Goal: Task Accomplishment & Management: Manage account settings

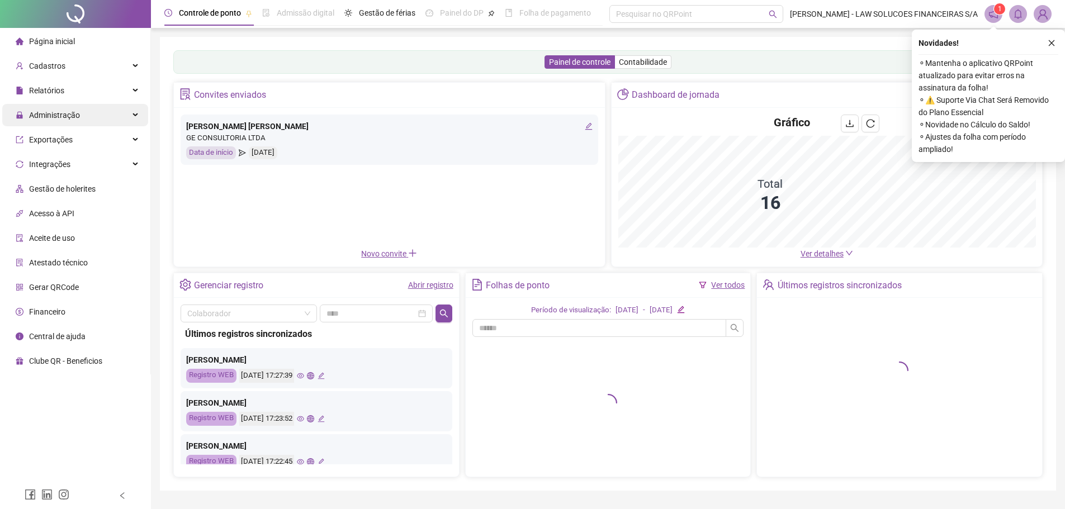
click at [72, 119] on span "Administração" at bounding box center [54, 115] width 51 height 9
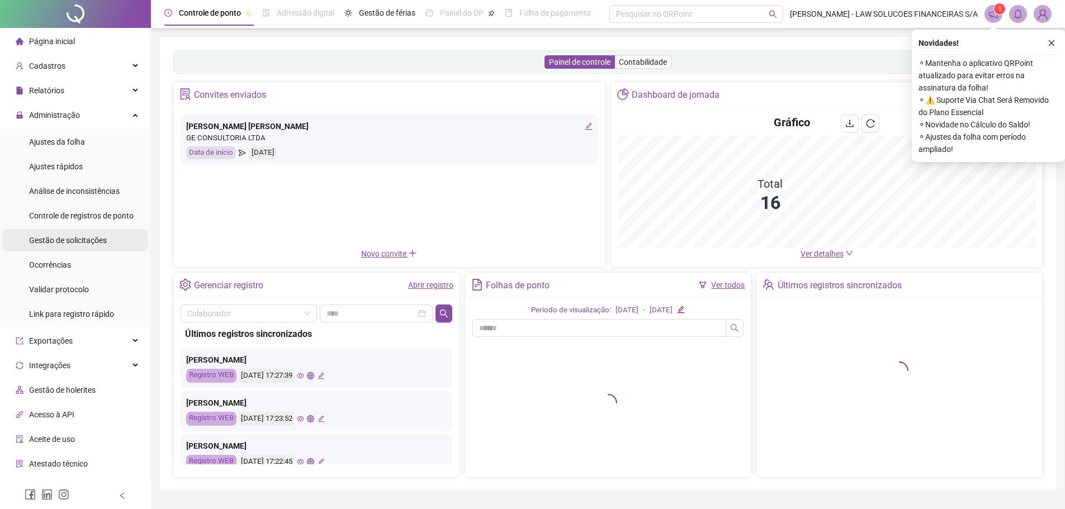
click at [74, 241] on span "Gestão de solicitações" at bounding box center [68, 240] width 78 height 9
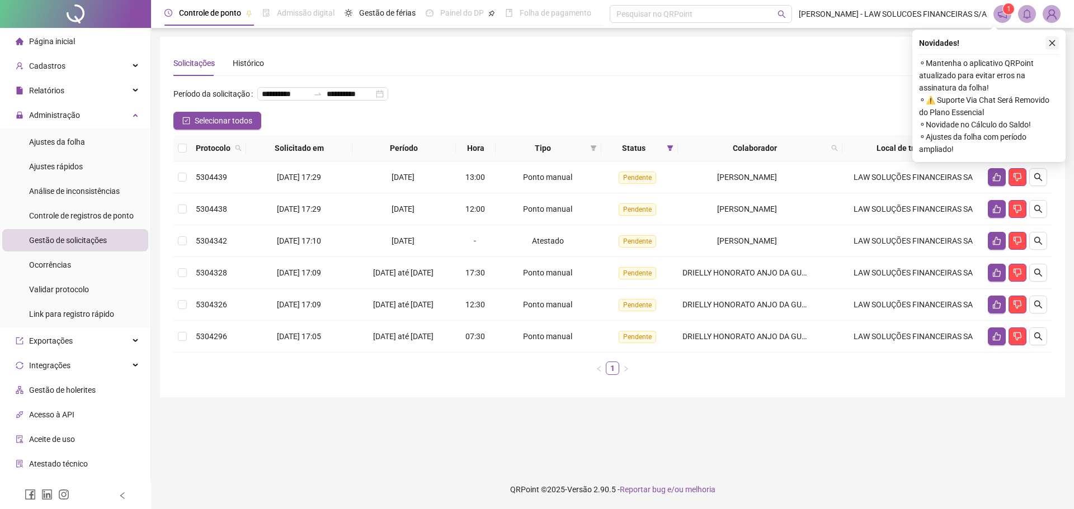
click at [1048, 48] on button "button" at bounding box center [1051, 42] width 13 height 13
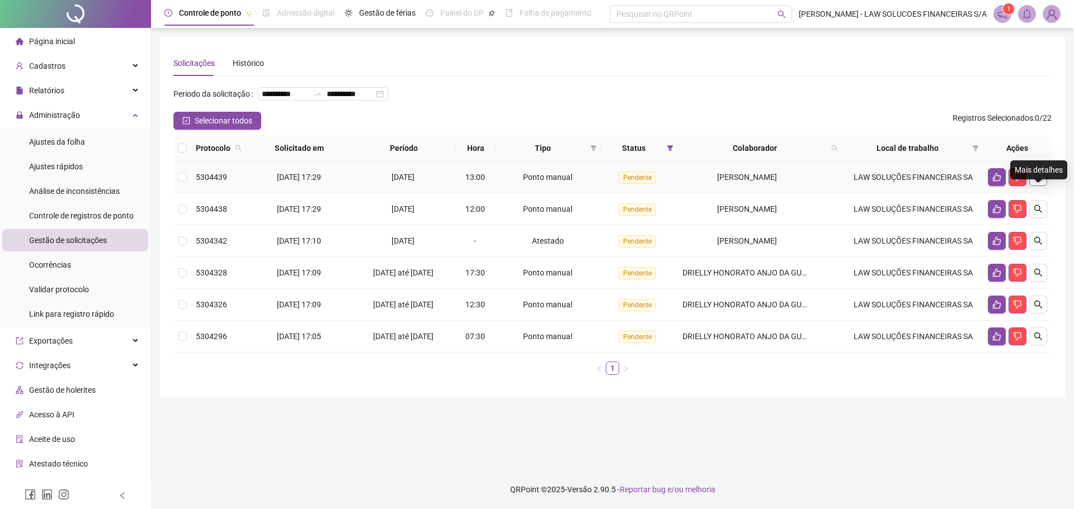
click at [1040, 181] on icon "search" at bounding box center [1038, 177] width 8 height 8
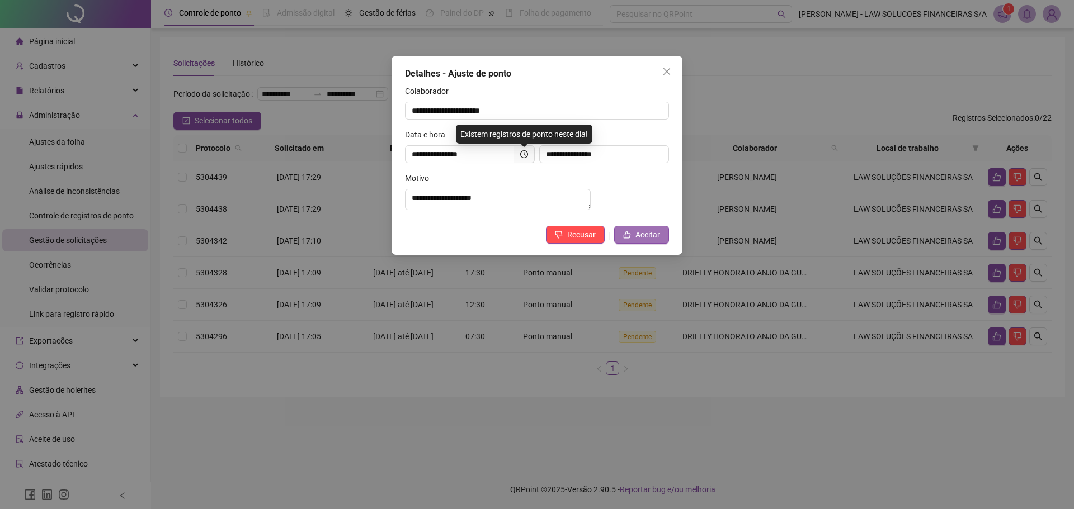
click at [651, 241] on span "Aceitar" at bounding box center [647, 235] width 25 height 12
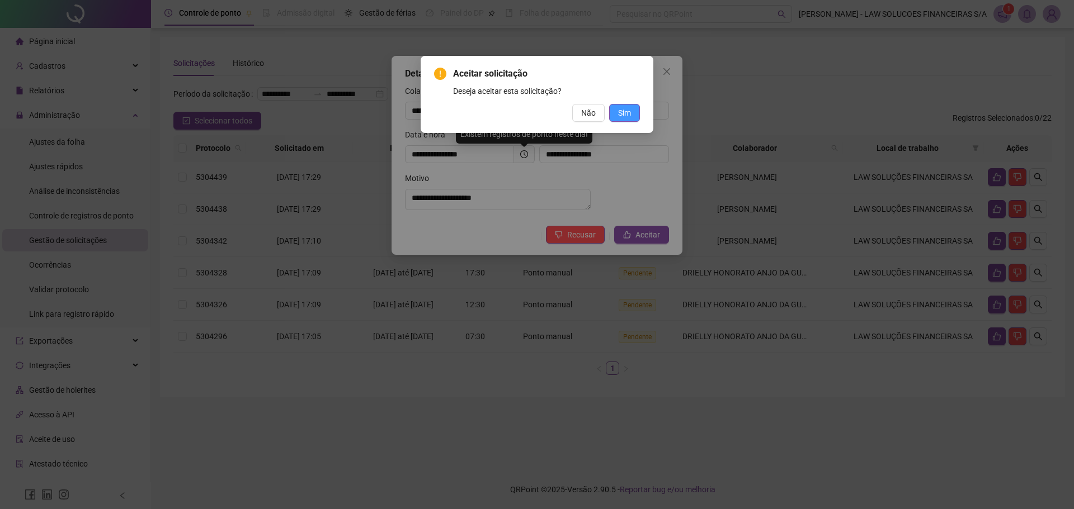
click at [625, 116] on span "Sim" at bounding box center [624, 113] width 13 height 12
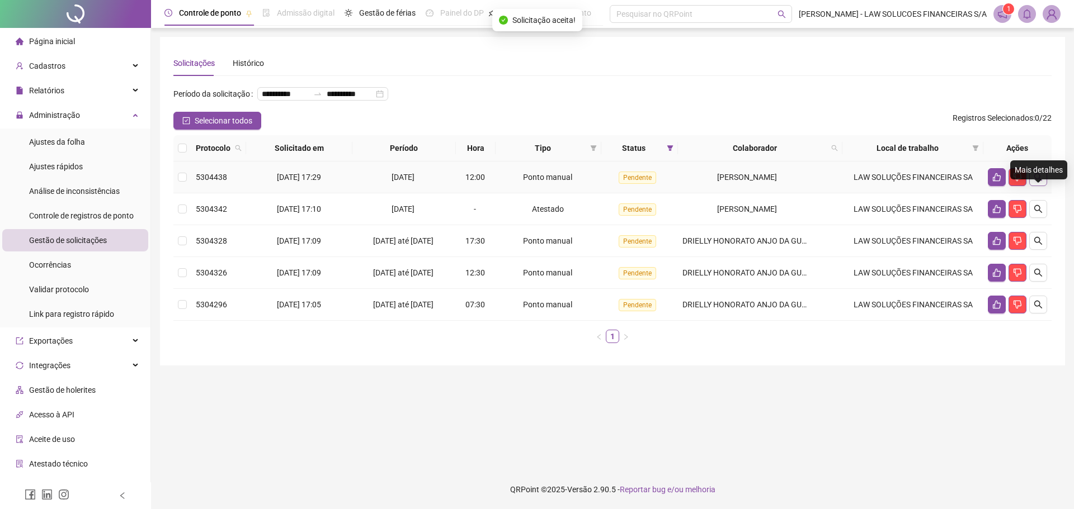
click at [1038, 186] on button "button" at bounding box center [1038, 177] width 18 height 18
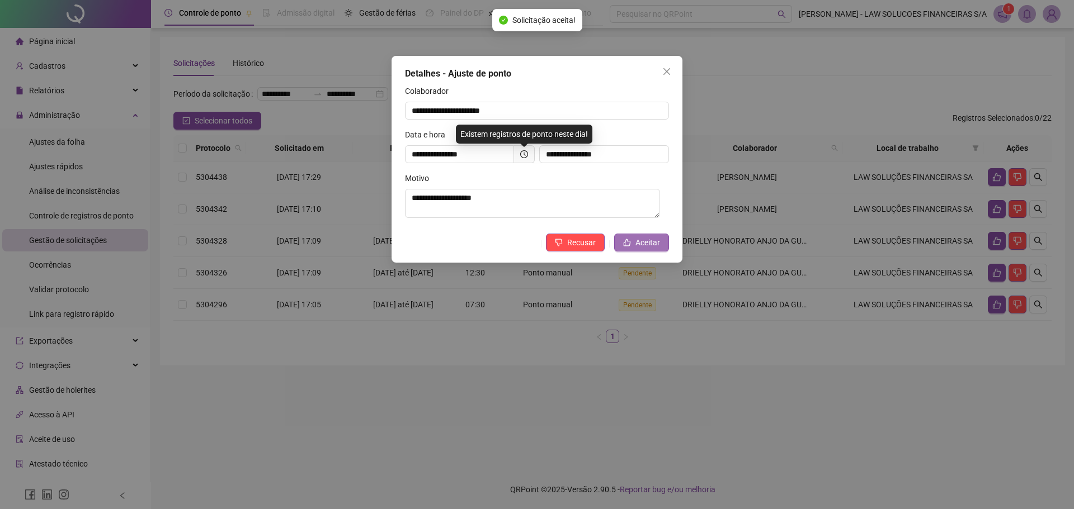
click at [648, 243] on span "Aceitar" at bounding box center [647, 243] width 25 height 12
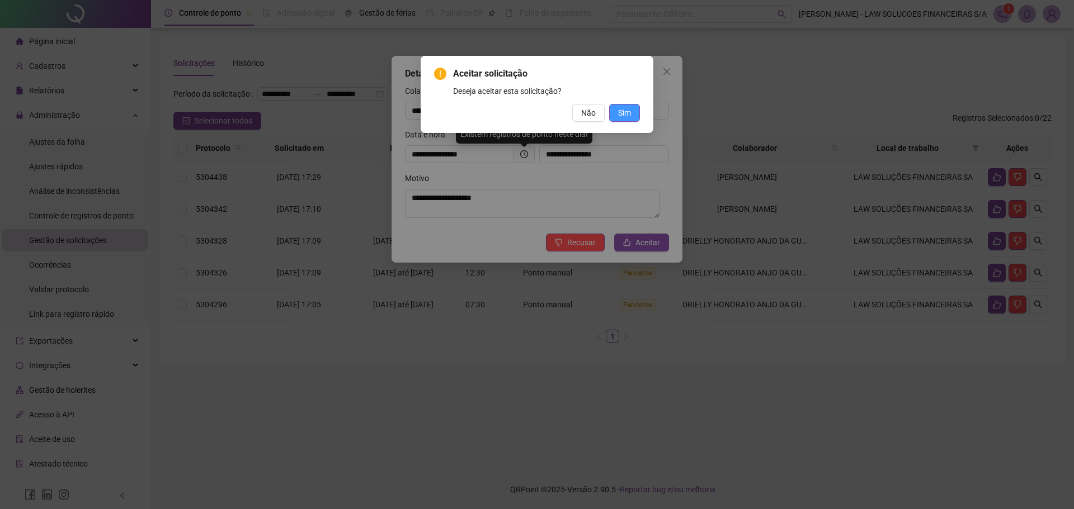
click at [630, 112] on span "Sim" at bounding box center [624, 113] width 13 height 12
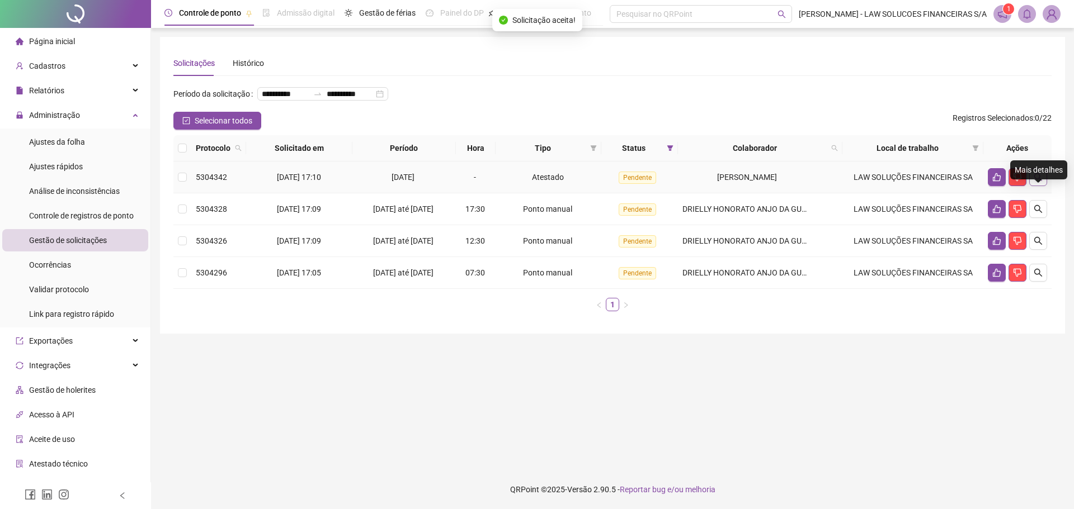
click at [1037, 182] on icon "search" at bounding box center [1037, 177] width 9 height 9
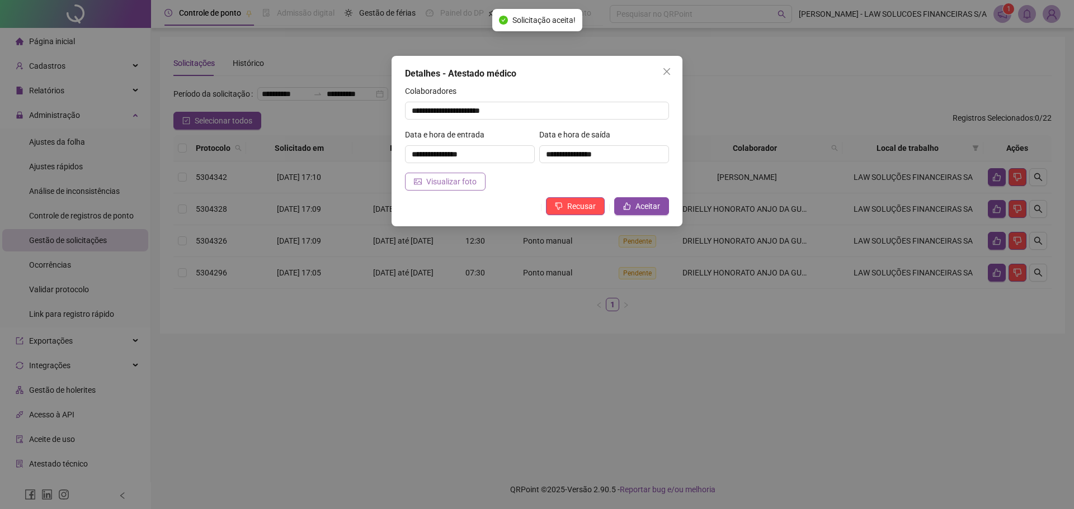
click at [462, 173] on button "Visualizar foto" at bounding box center [445, 182] width 81 height 18
click at [652, 202] on span "Aceitar" at bounding box center [647, 206] width 25 height 12
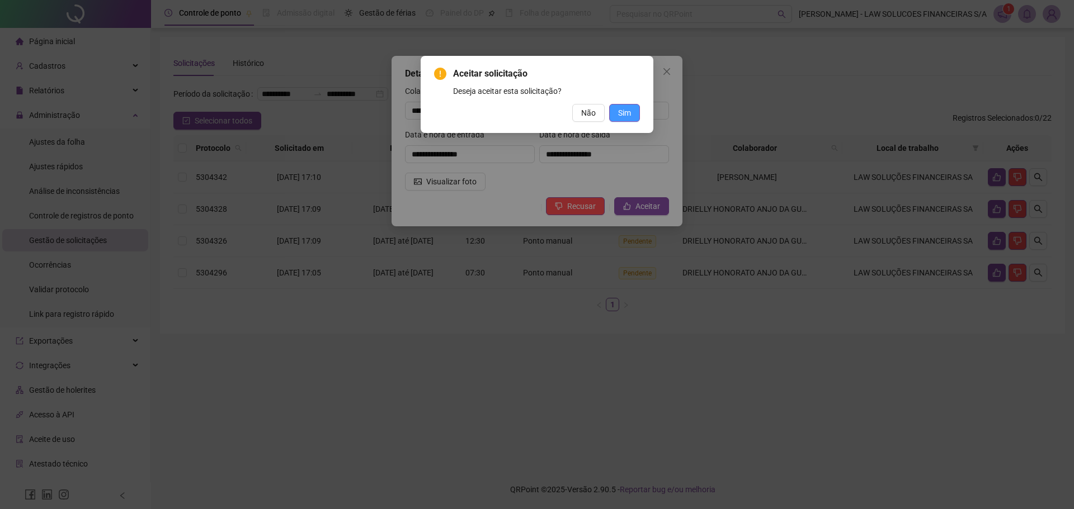
click at [621, 112] on span "Sim" at bounding box center [624, 113] width 13 height 12
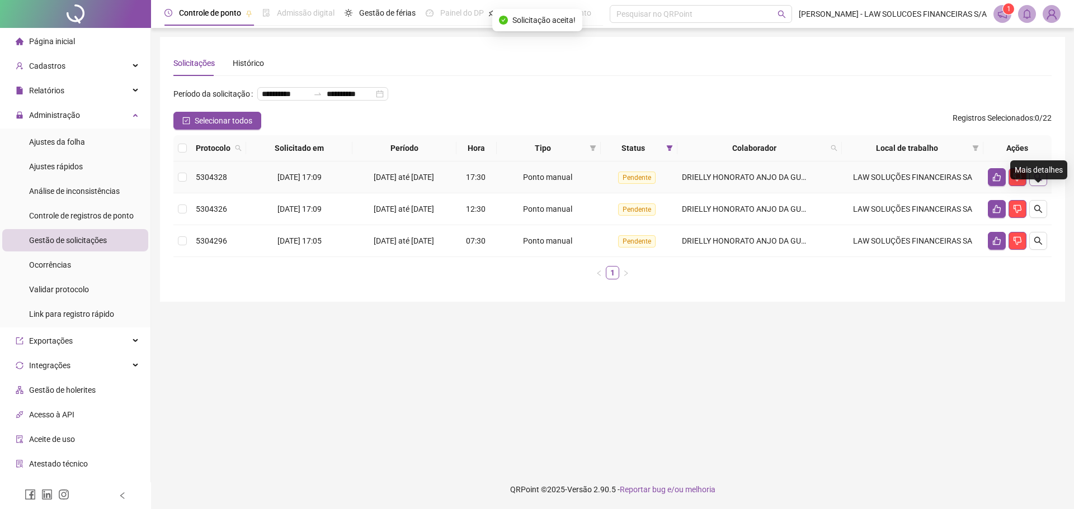
click at [1042, 182] on icon "search" at bounding box center [1037, 177] width 9 height 9
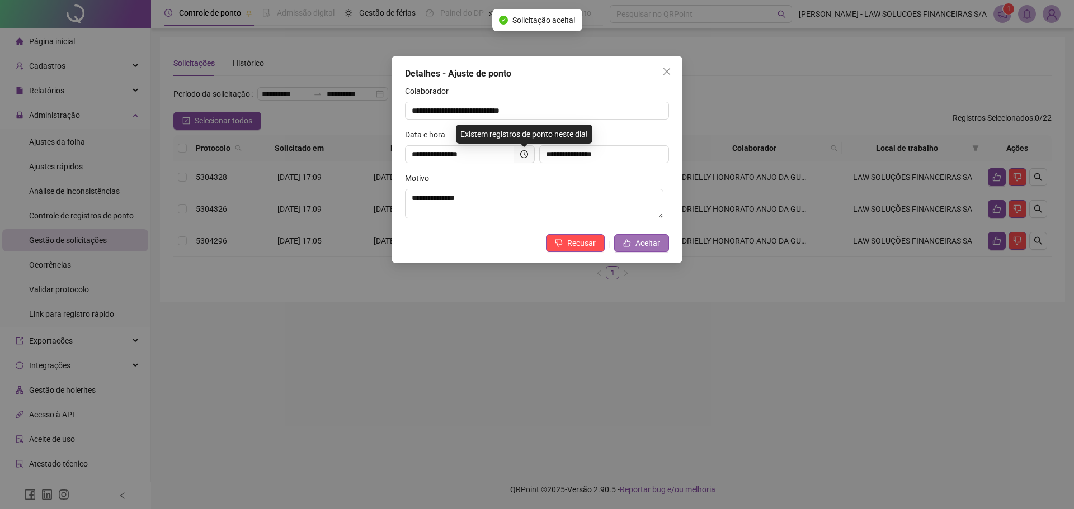
click at [648, 238] on span "Aceitar" at bounding box center [647, 243] width 25 height 12
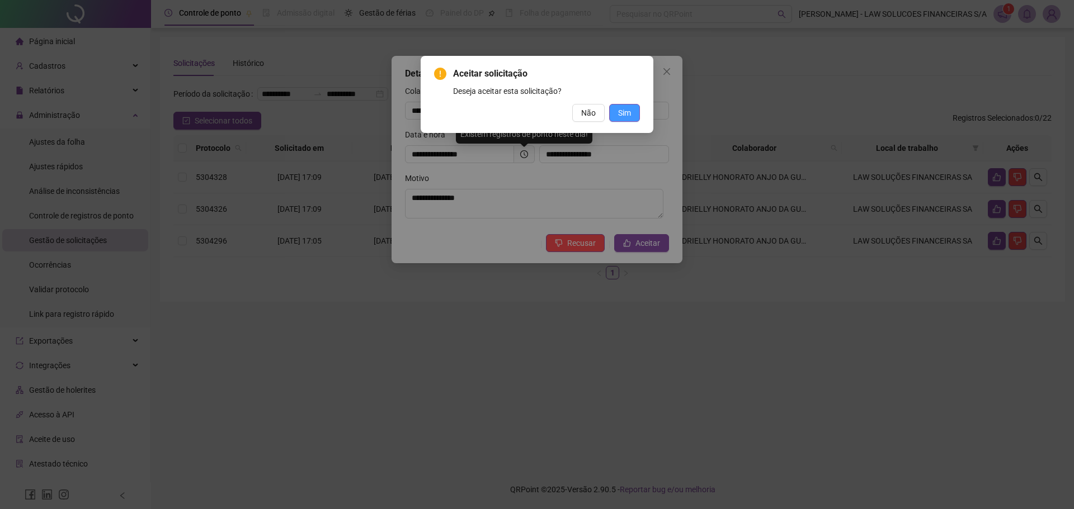
click at [630, 107] on span "Sim" at bounding box center [624, 113] width 13 height 12
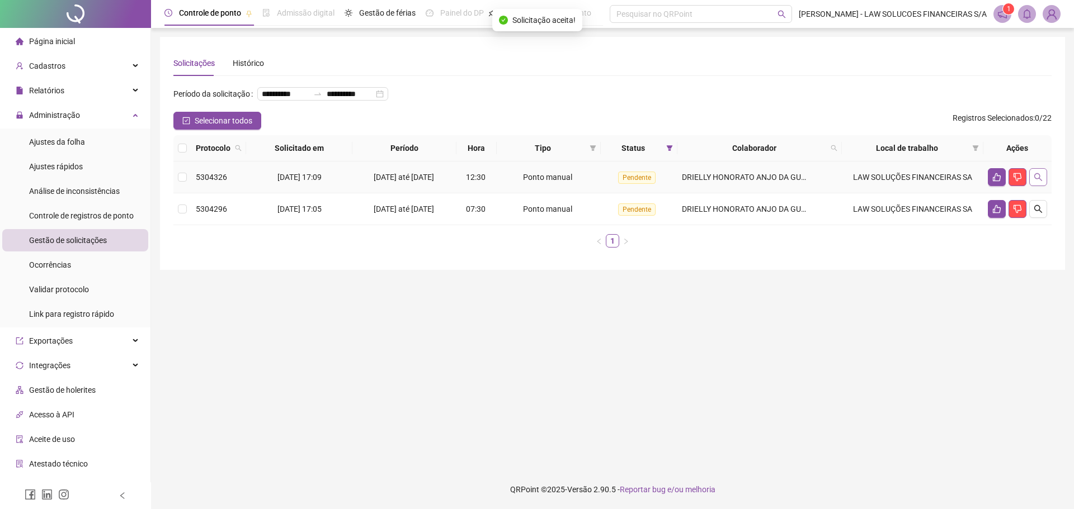
click at [1039, 181] on icon "search" at bounding box center [1038, 177] width 8 height 8
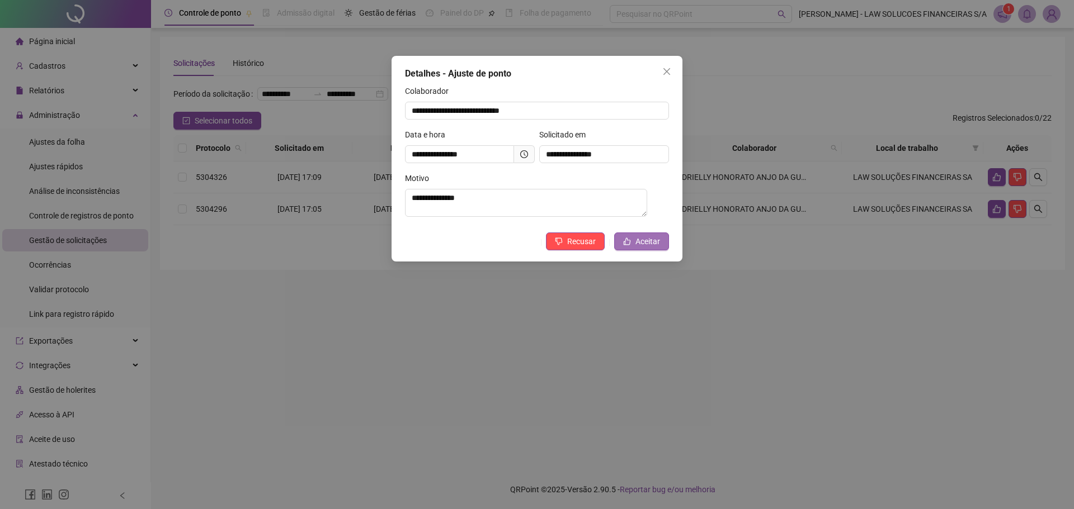
click at [655, 235] on button "Aceitar" at bounding box center [641, 242] width 55 height 18
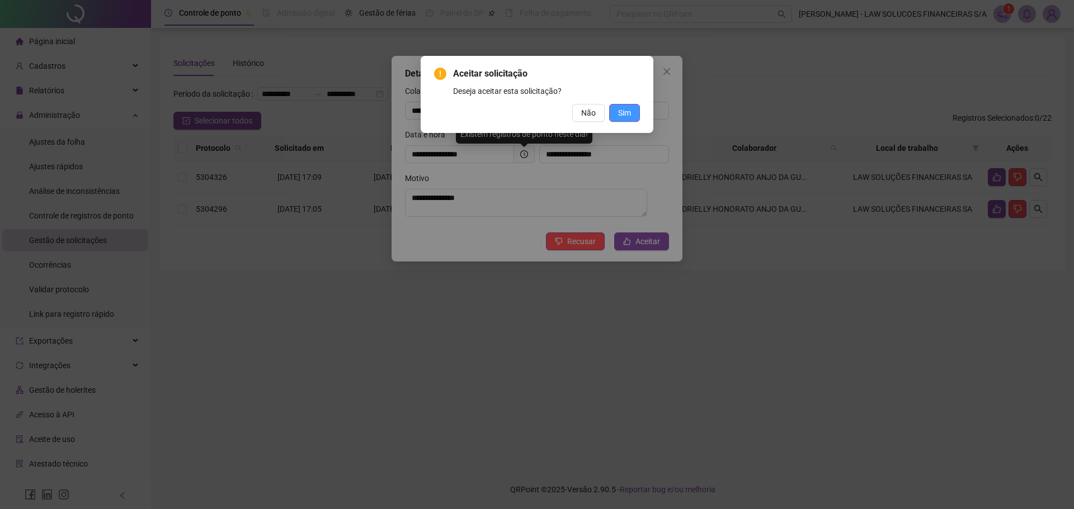
click at [630, 111] on span "Sim" at bounding box center [624, 113] width 13 height 12
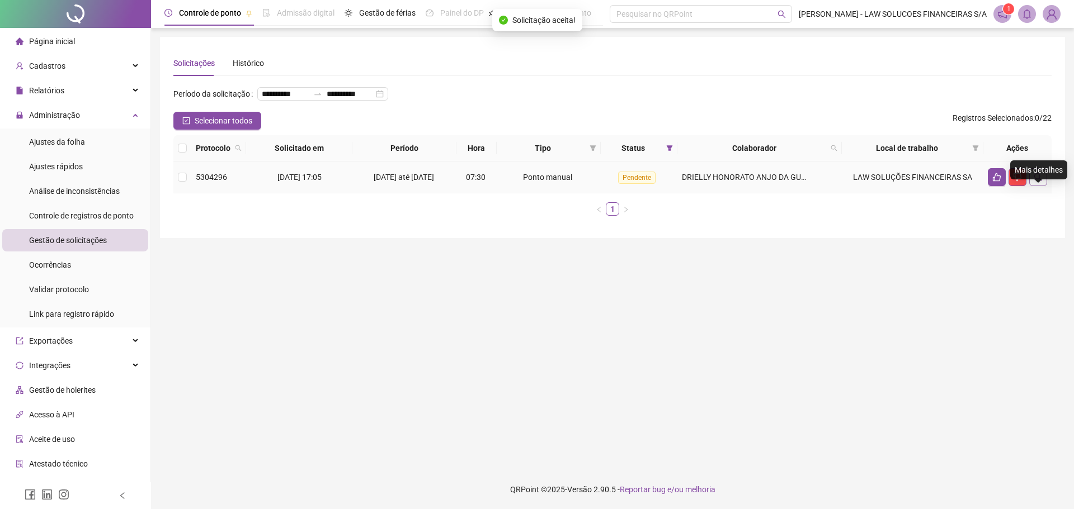
click at [1035, 182] on icon "search" at bounding box center [1037, 177] width 9 height 9
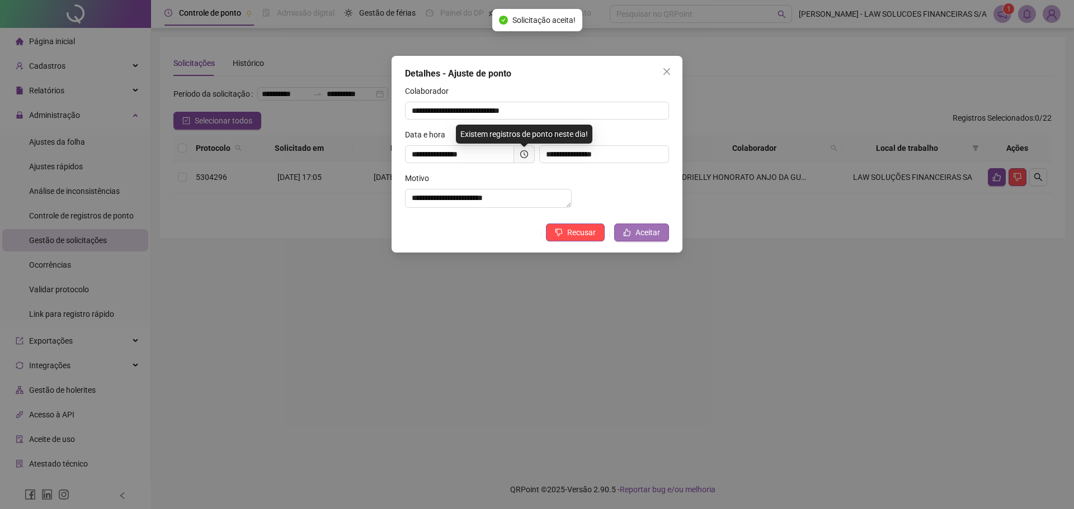
click at [648, 239] on span "Aceitar" at bounding box center [647, 232] width 25 height 12
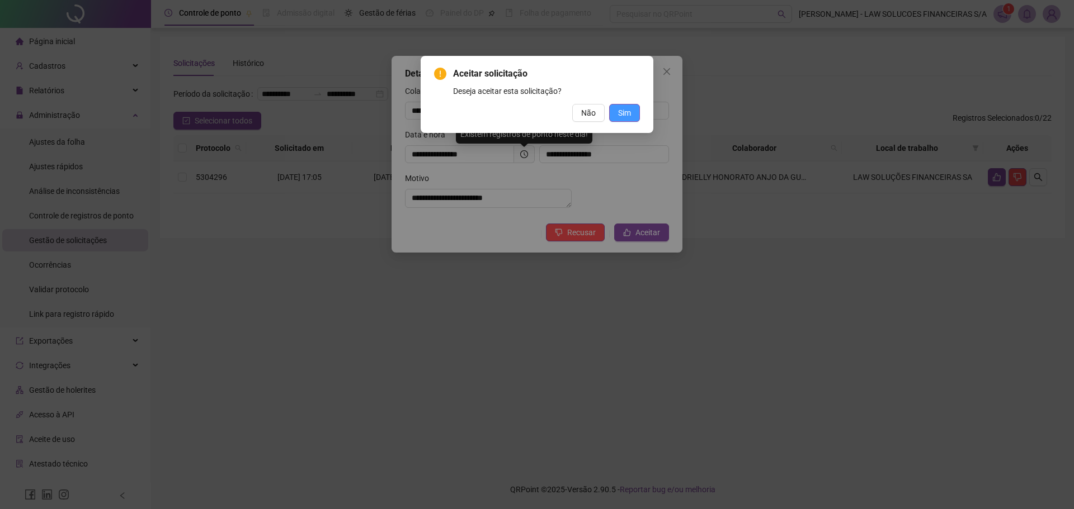
click at [627, 118] on span "Sim" at bounding box center [624, 113] width 13 height 12
